Goal: Information Seeking & Learning: Understand process/instructions

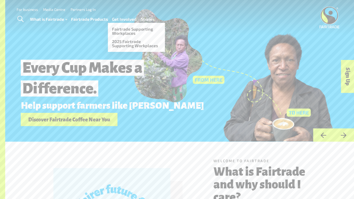
click at [127, 19] on link "Get Involved" at bounding box center [124, 20] width 25 height 8
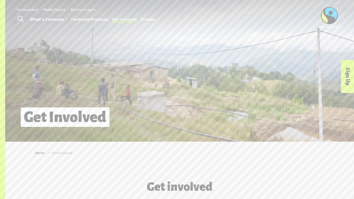
click at [23, 19] on span "Toggle Search" at bounding box center [20, 19] width 6 height 7
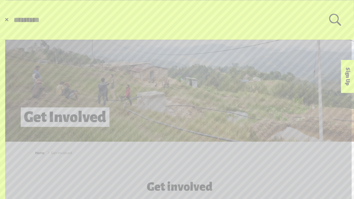
click at [23, 19] on input "Search for:" at bounding box center [171, 20] width 316 height 9
type input "**********"
click at [13, 20] on button "Submit Search" at bounding box center [13, 20] width 0 height 0
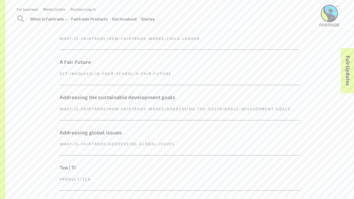
scroll to position [215, 0]
click at [142, 142] on p "what-is-fairtrade/addressing-global-issues" at bounding box center [180, 144] width 240 height 5
